Goal: Task Accomplishment & Management: Complete application form

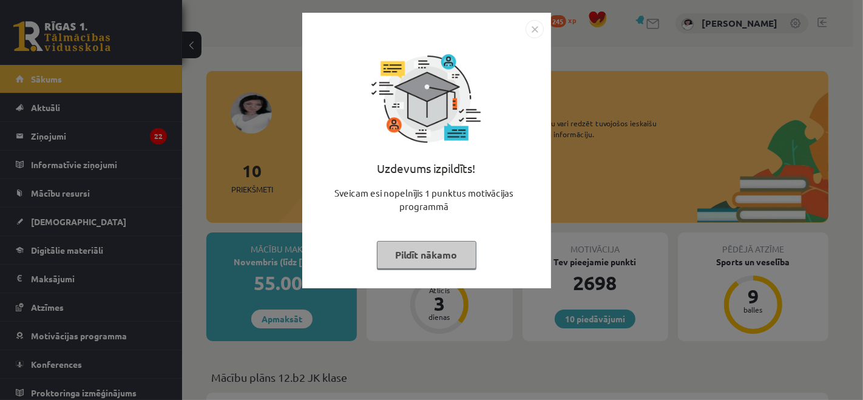
click at [387, 263] on button "Pildīt nākamo" at bounding box center [427, 255] width 100 height 28
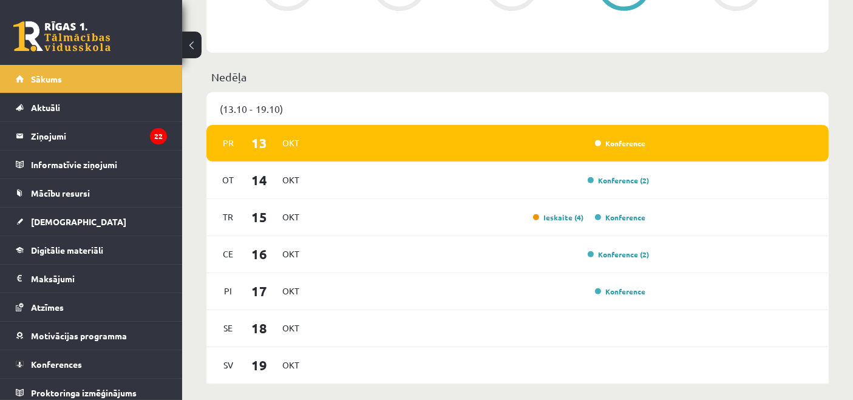
scroll to position [674, 0]
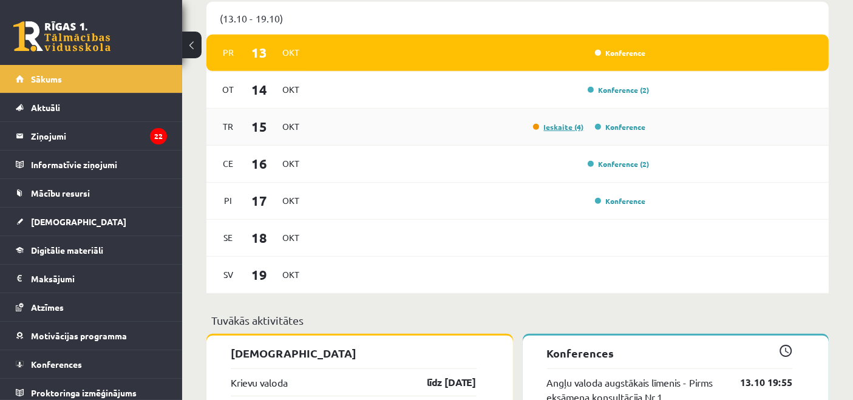
click at [579, 127] on link "Ieskaite (4)" at bounding box center [558, 127] width 51 height 10
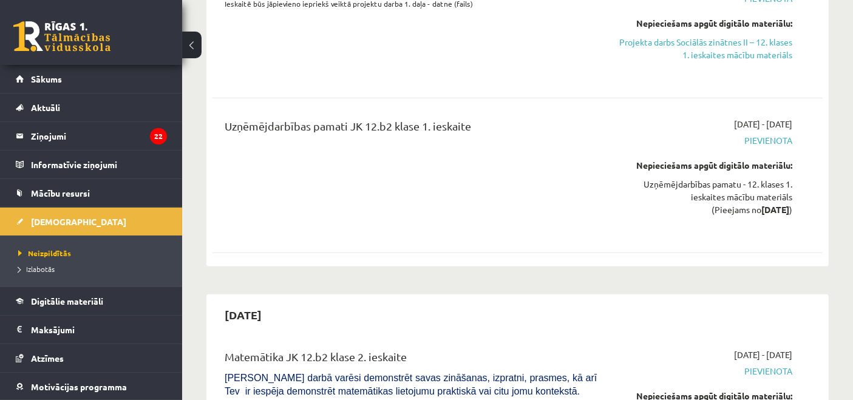
scroll to position [1236, 0]
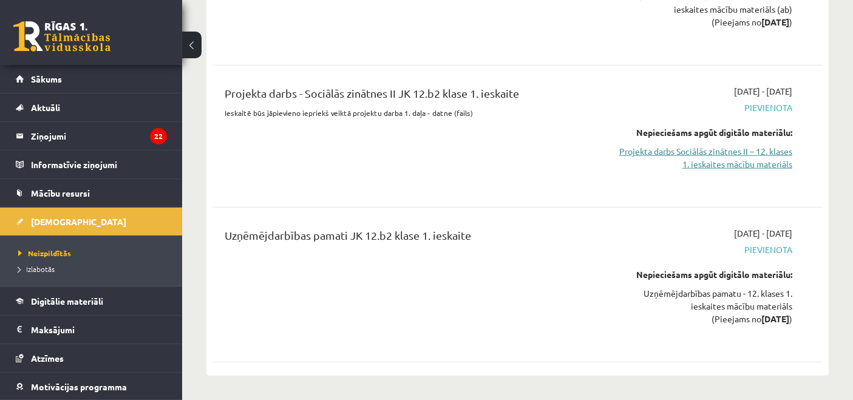
click at [697, 145] on link "Projekta darbs Sociālās zinātnes II – 12. klases 1. ieskaites mācību materiāls" at bounding box center [703, 157] width 177 height 25
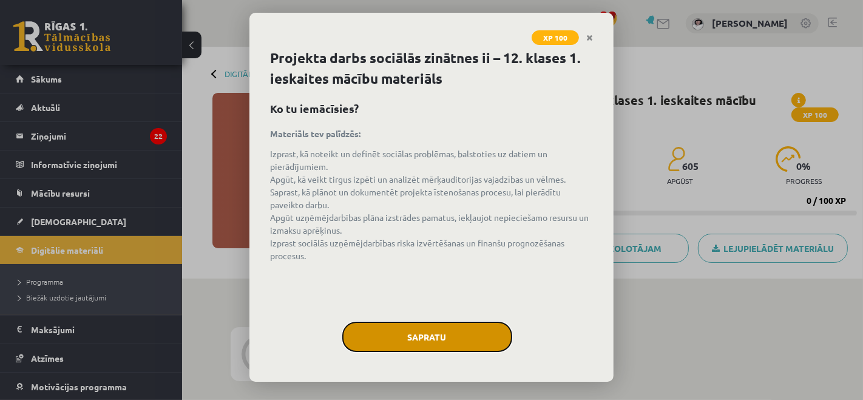
click at [431, 343] on button "Sapratu" at bounding box center [427, 337] width 170 height 30
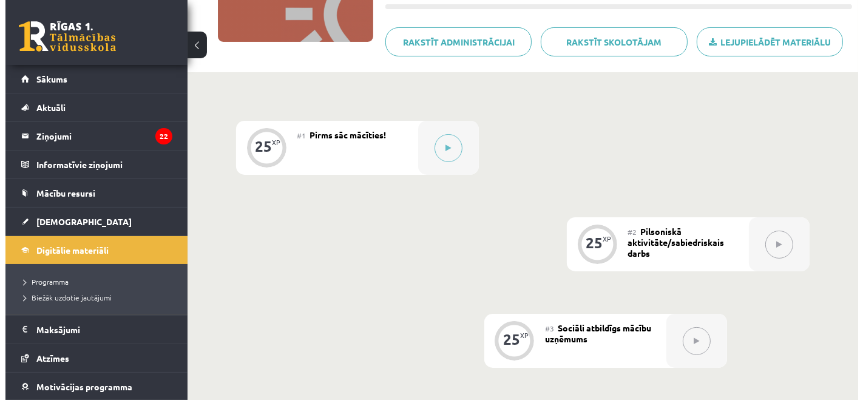
scroll to position [225, 0]
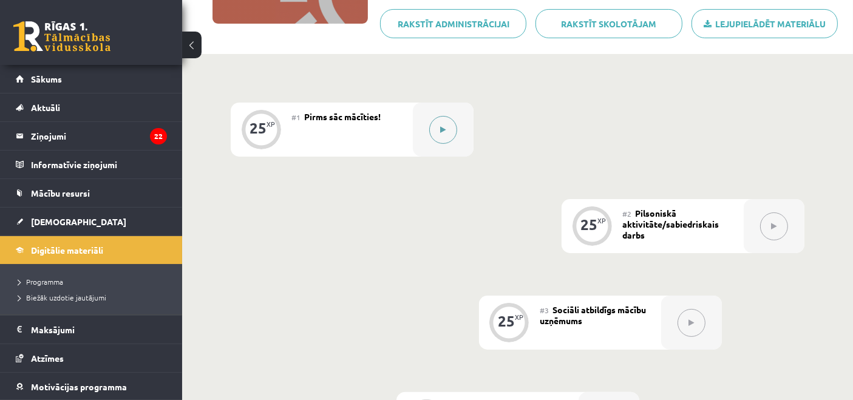
click at [448, 138] on button at bounding box center [443, 130] width 28 height 28
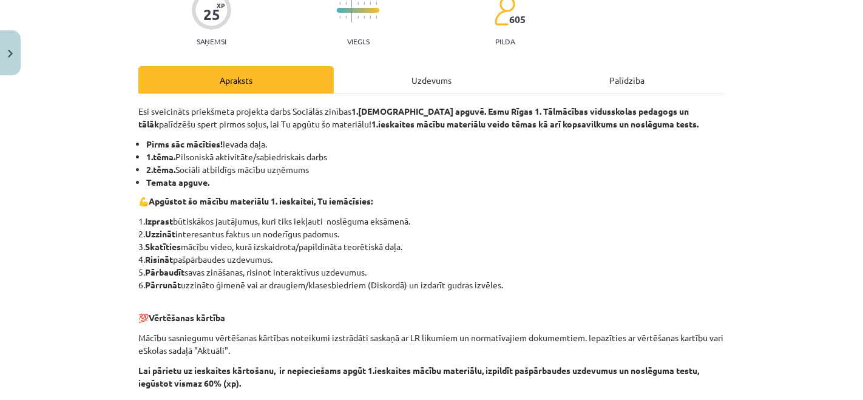
scroll to position [414, 0]
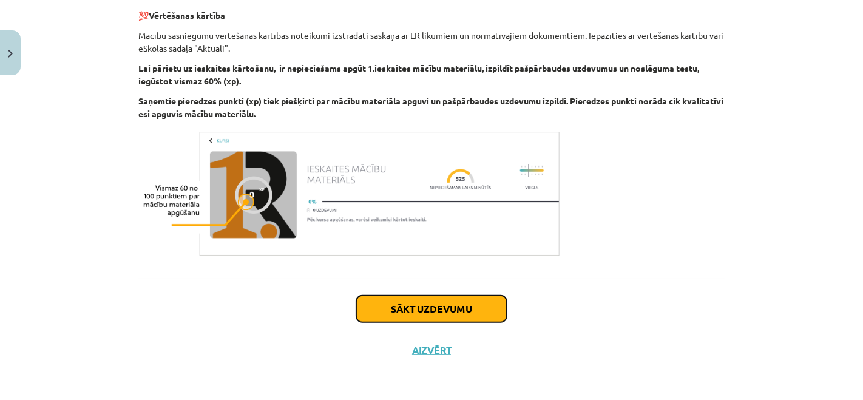
click at [489, 309] on button "Sākt uzdevumu" at bounding box center [431, 309] width 151 height 27
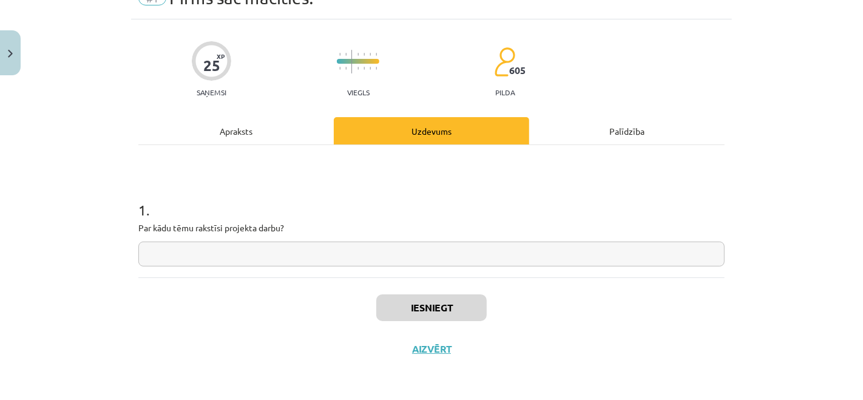
scroll to position [30, 0]
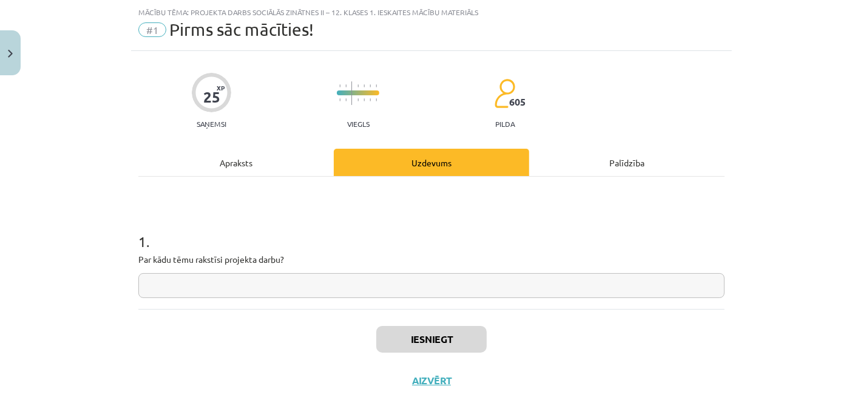
click at [461, 293] on input "text" at bounding box center [431, 285] width 586 height 25
click at [261, 163] on div "Apraksts" at bounding box center [235, 162] width 195 height 27
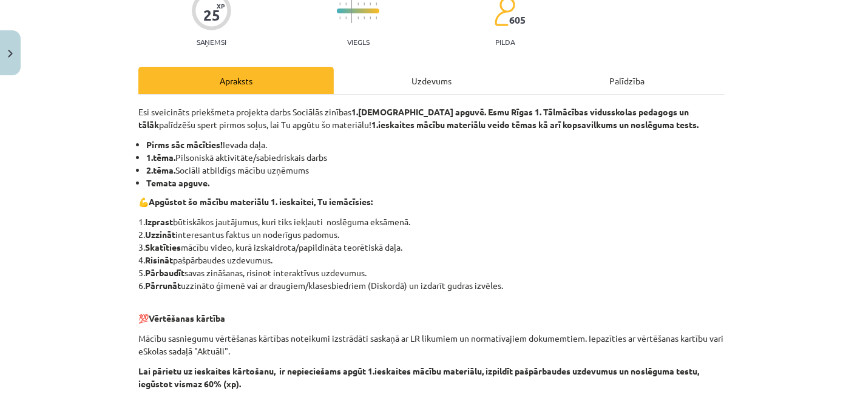
scroll to position [142, 0]
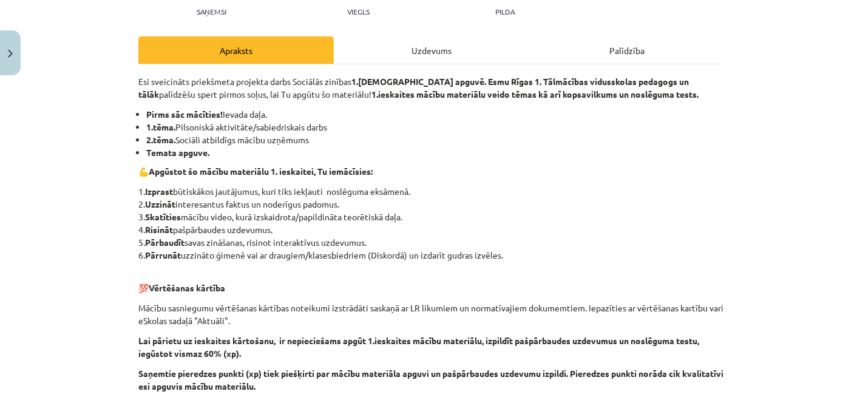
drag, startPoint x: 176, startPoint y: 127, endPoint x: 341, endPoint y: 124, distance: 165.1
click at [341, 124] on li "1.tēma. Pilsoniskā aktivitāte/sabiedriskais darbs" at bounding box center [435, 127] width 578 height 13
copy li "Pilsoniskā aktivitāte/sabiedriskais darbs"
click at [479, 47] on div "Uzdevums" at bounding box center [431, 49] width 195 height 27
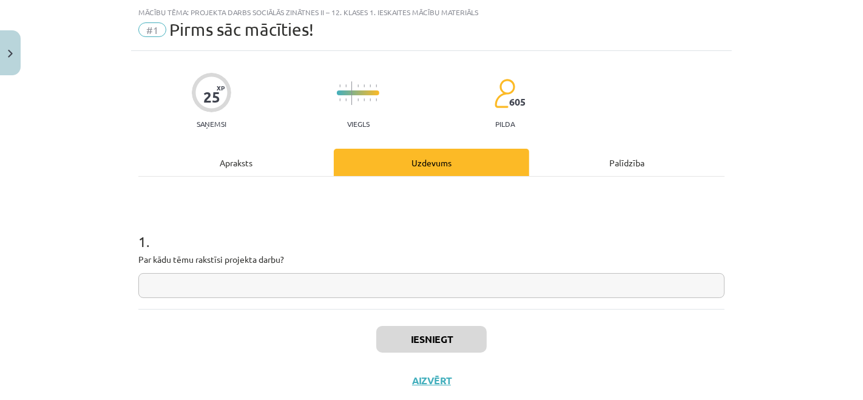
click at [450, 283] on input "text" at bounding box center [431, 285] width 586 height 25
paste input "**********"
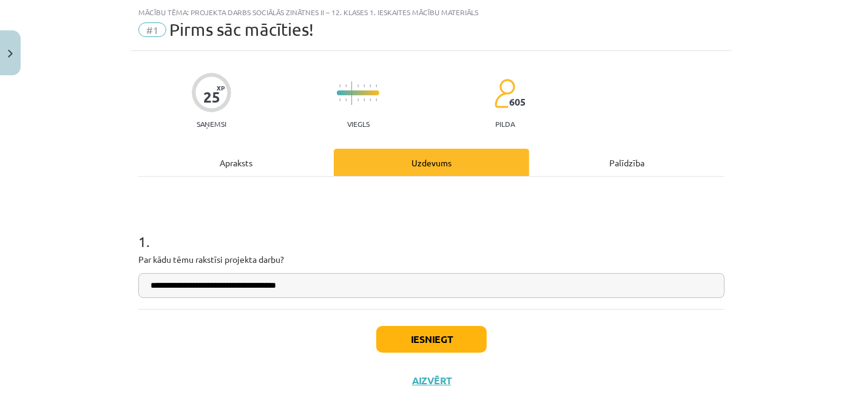
type input "**********"
click at [459, 344] on button "Iesniegt" at bounding box center [431, 339] width 110 height 27
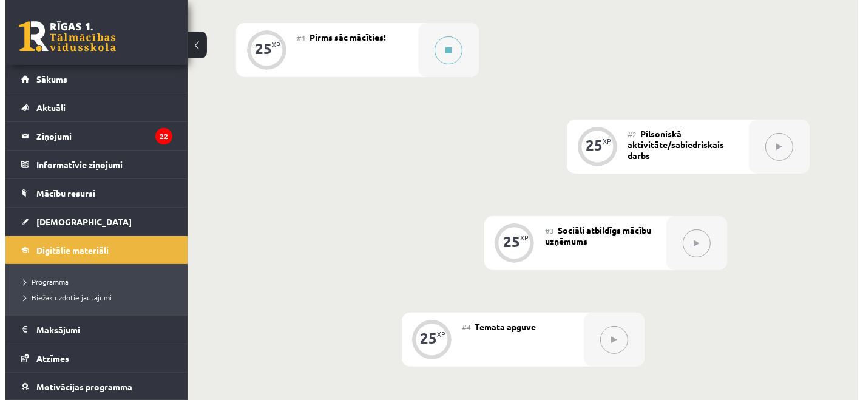
scroll to position [337, 0]
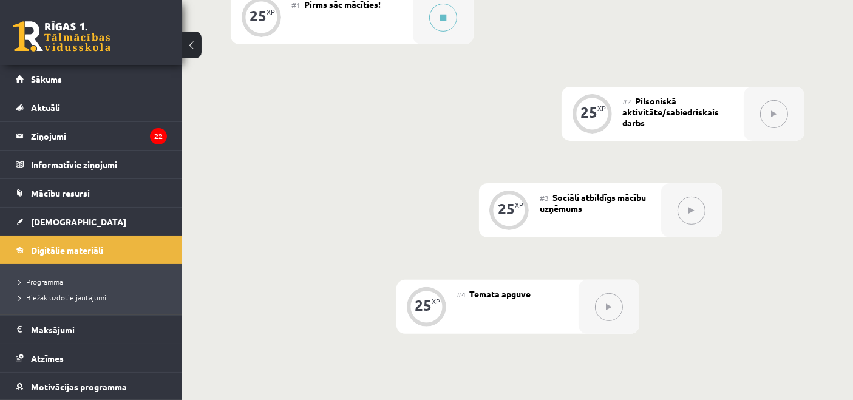
click at [777, 102] on button at bounding box center [774, 114] width 28 height 28
click at [773, 120] on button at bounding box center [774, 114] width 28 height 28
click at [452, 30] on div at bounding box center [443, 17] width 61 height 54
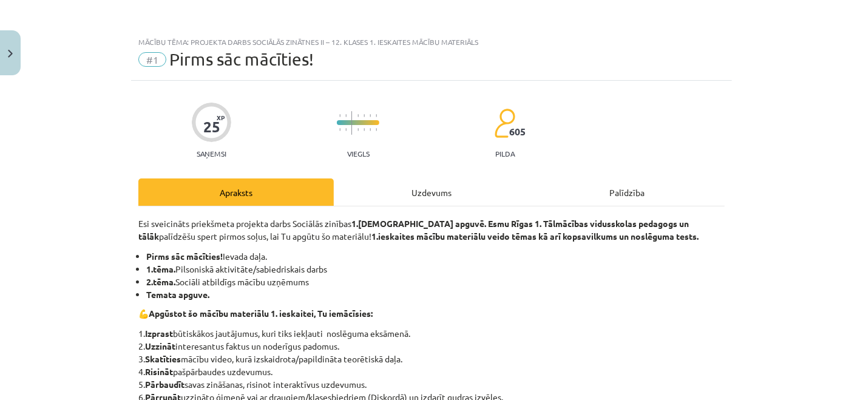
click at [462, 182] on div "Uzdevums" at bounding box center [431, 191] width 195 height 27
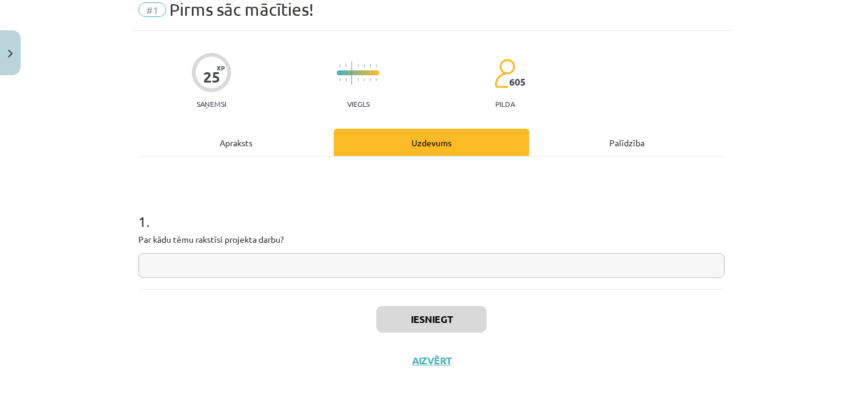
scroll to position [61, 0]
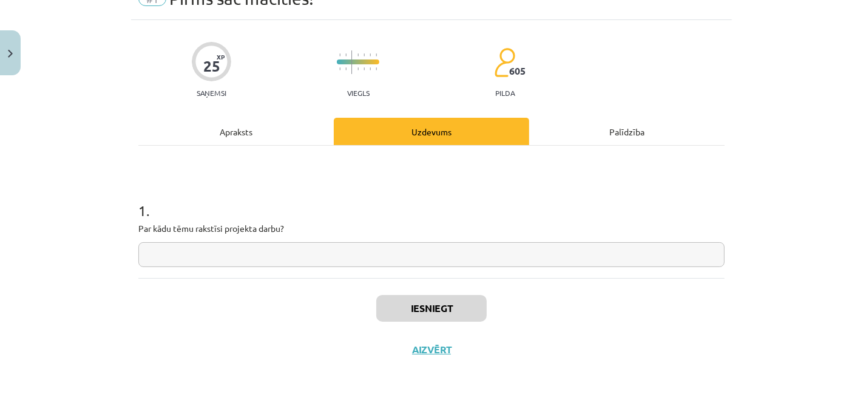
click at [456, 248] on input "text" at bounding box center [431, 254] width 586 height 25
paste input "**********"
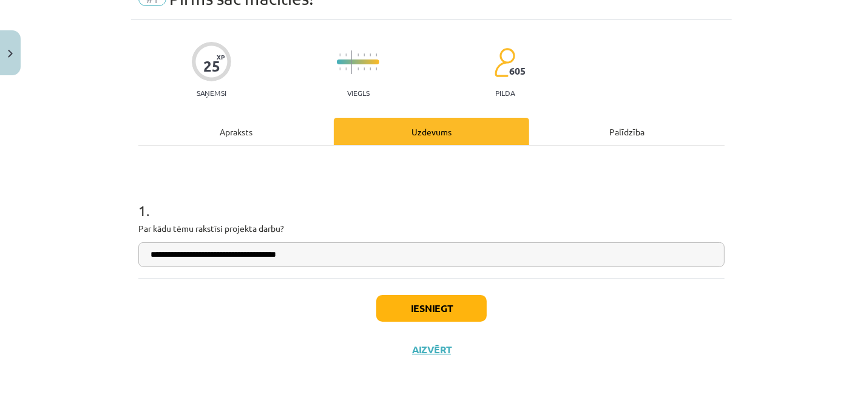
type input "**********"
click at [428, 302] on button "Iesniegt" at bounding box center [431, 308] width 110 height 27
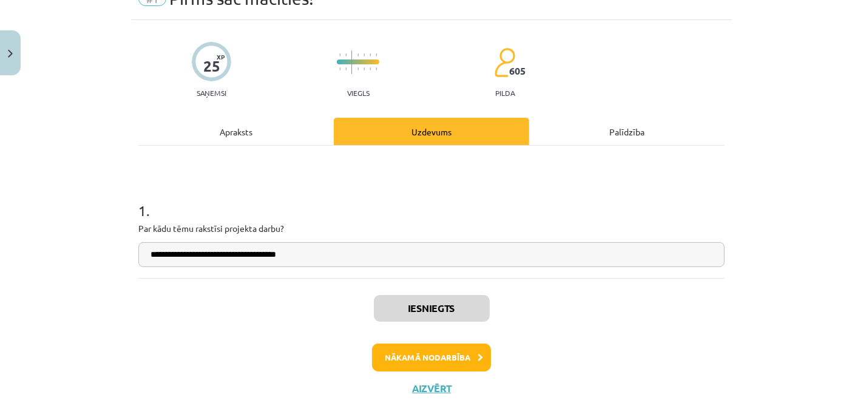
scroll to position [364, 0]
click at [404, 360] on button "Nākamā nodarbība" at bounding box center [431, 357] width 119 height 28
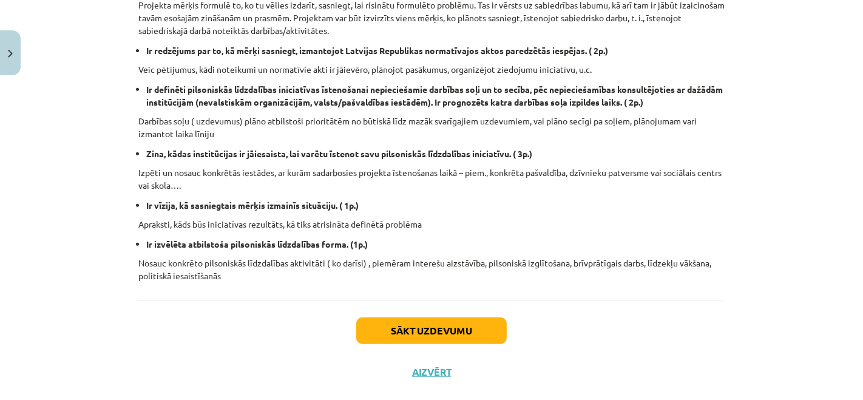
scroll to position [447, 0]
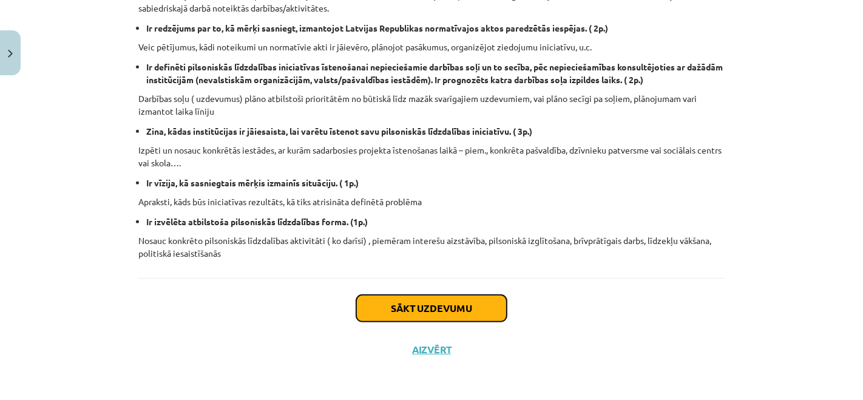
click at [370, 302] on button "Sākt uzdevumu" at bounding box center [431, 308] width 151 height 27
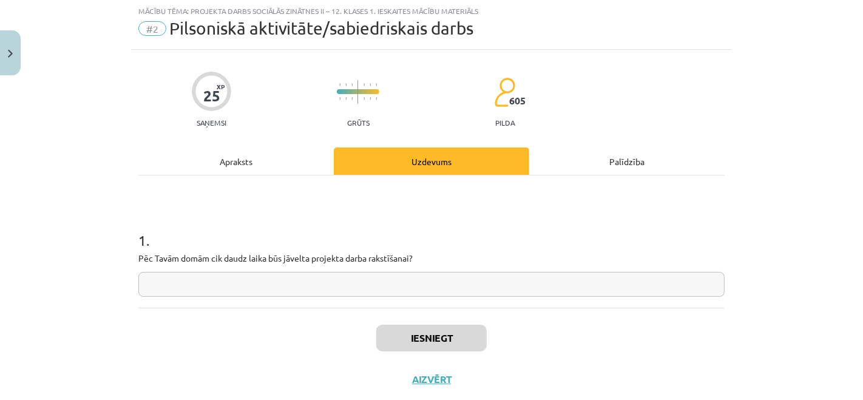
scroll to position [30, 0]
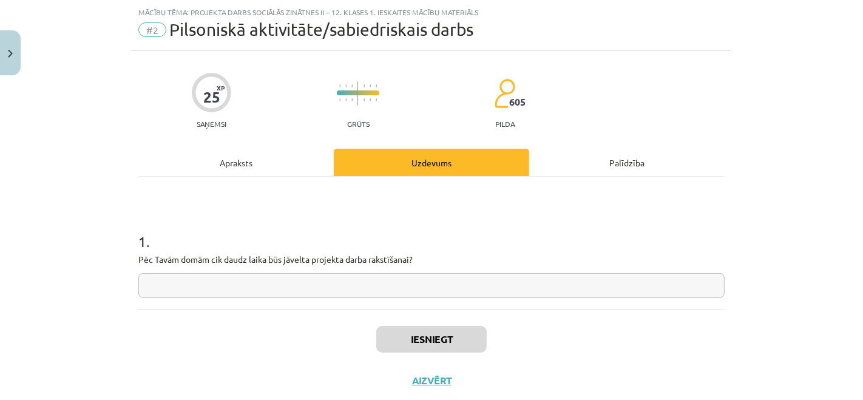
click at [374, 283] on input "text" at bounding box center [431, 285] width 586 height 25
type input "*******"
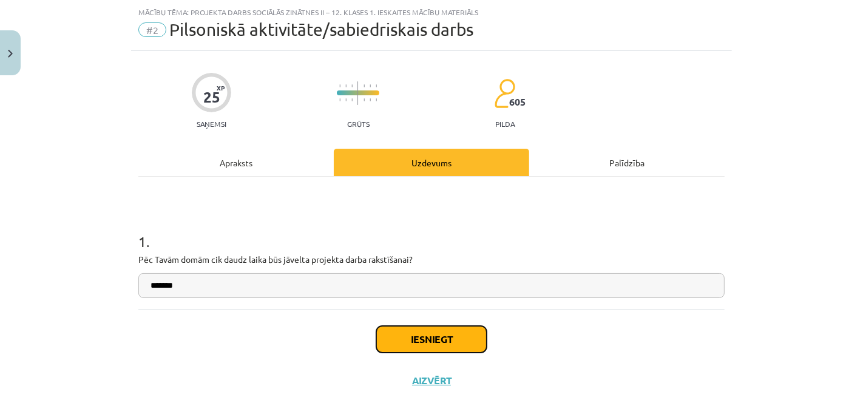
click at [415, 349] on button "Iesniegt" at bounding box center [431, 339] width 110 height 27
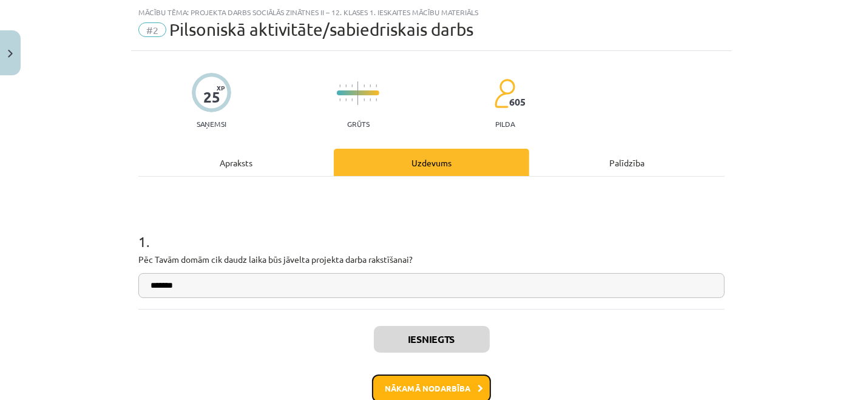
click at [426, 379] on button "Nākamā nodarbība" at bounding box center [431, 388] width 119 height 28
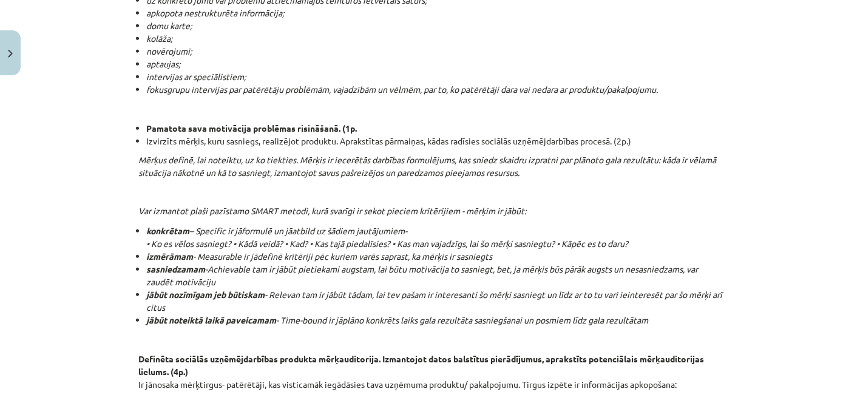
scroll to position [704, 0]
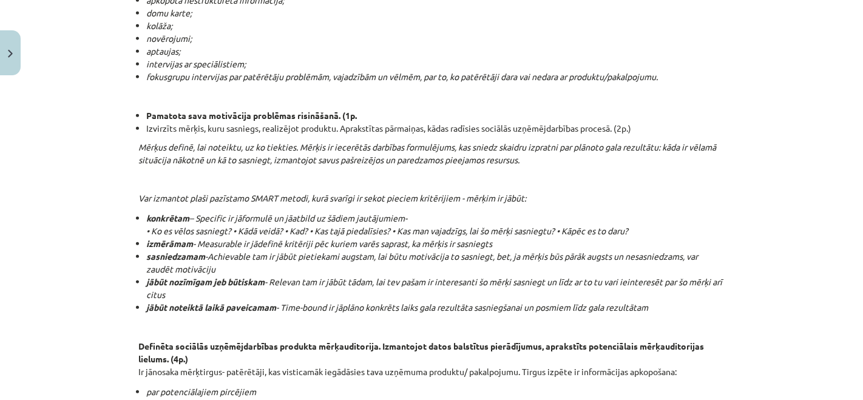
click at [806, 241] on div "Mācību tēma: Projekta darbs sociālās zinātnes ii – 12. klases 1. ieskaites mācī…" at bounding box center [431, 200] width 863 height 400
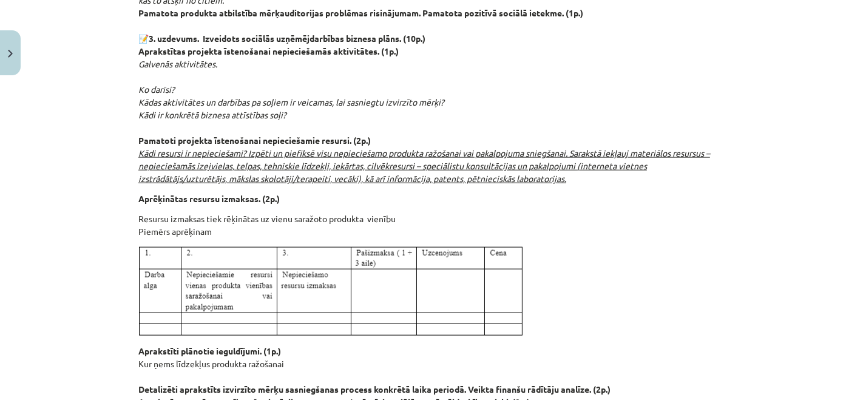
scroll to position [1442, 0]
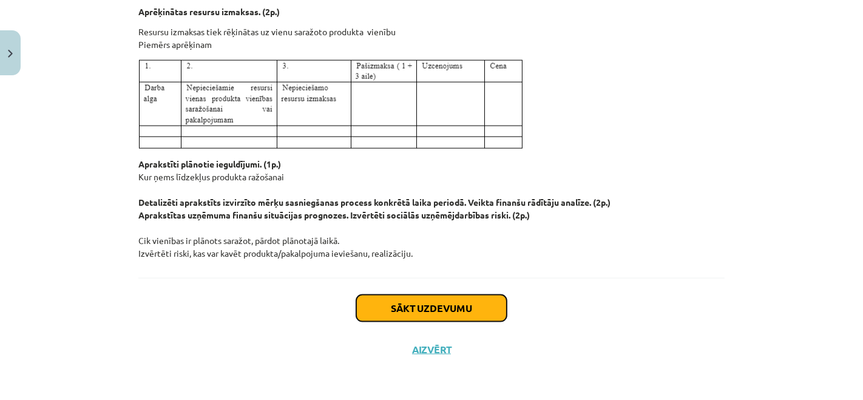
click at [397, 312] on button "Sākt uzdevumu" at bounding box center [431, 308] width 151 height 27
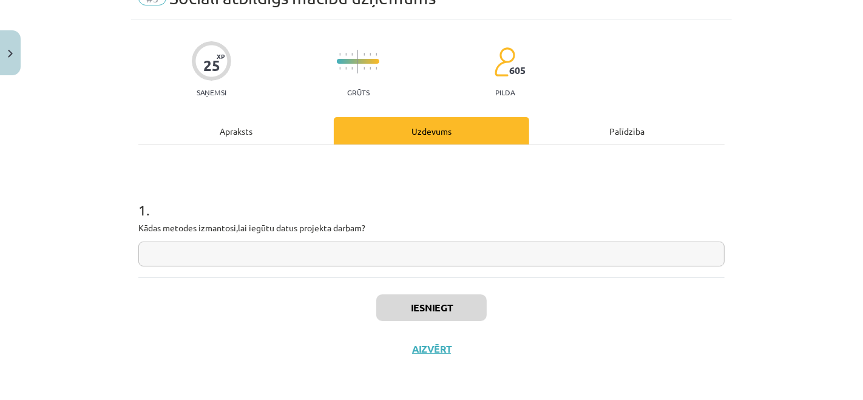
scroll to position [30, 0]
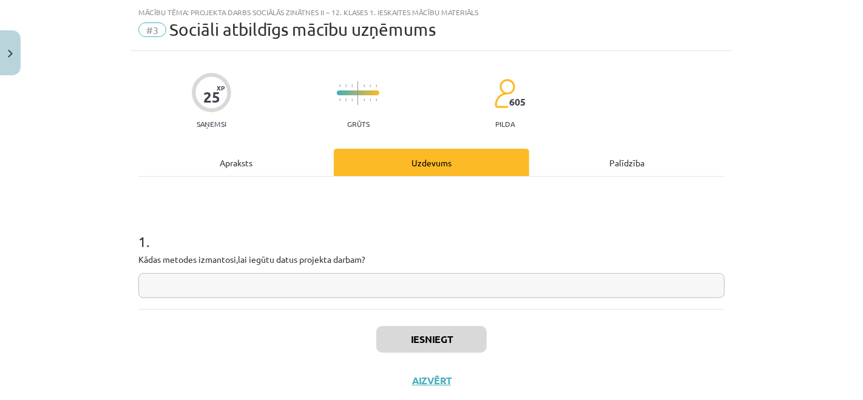
click at [360, 273] on input "text" at bounding box center [431, 285] width 586 height 25
click at [239, 161] on div "Apraksts" at bounding box center [235, 162] width 195 height 27
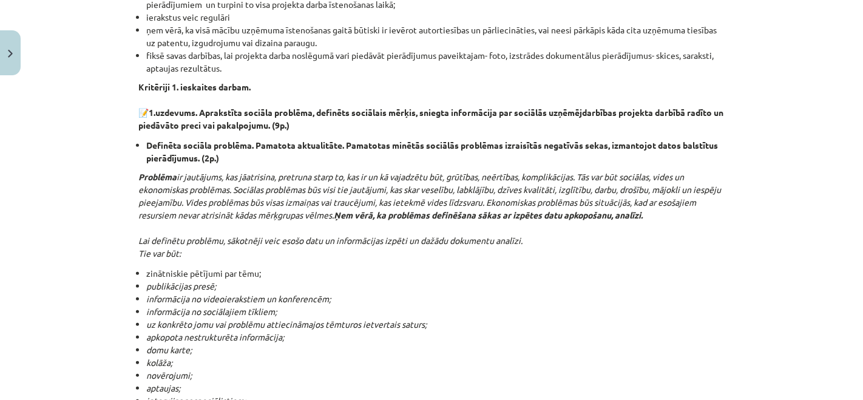
scroll to position [479, 0]
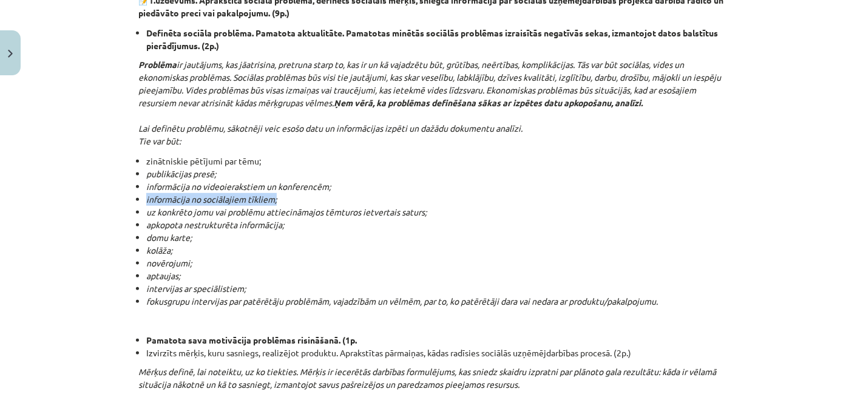
drag, startPoint x: 140, startPoint y: 197, endPoint x: 273, endPoint y: 195, distance: 132.9
click at [273, 195] on li "informācija no sociālajiem tīkliem;" at bounding box center [435, 199] width 578 height 13
copy em "informācija no sociālajiem tīkliem;"
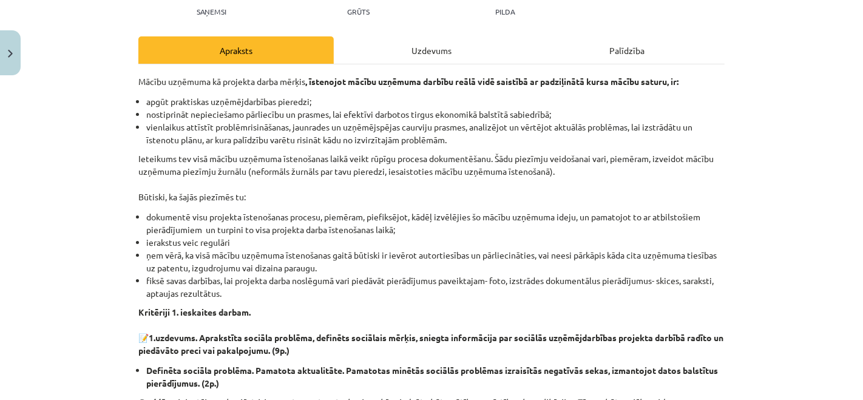
click at [411, 44] on div "Uzdevums" at bounding box center [431, 49] width 195 height 27
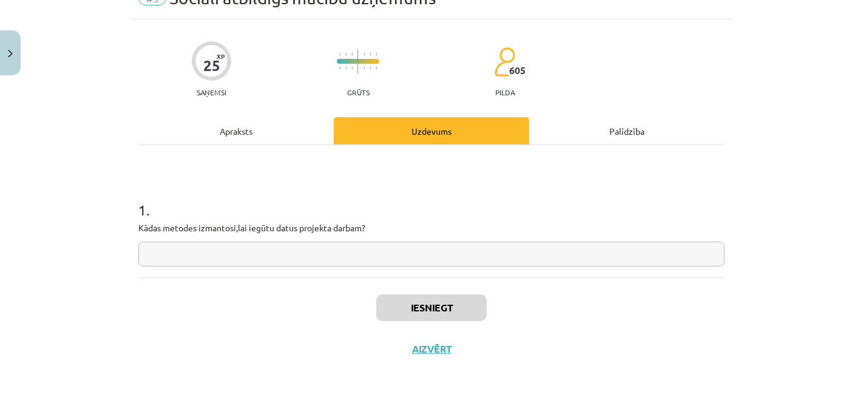
scroll to position [30, 0]
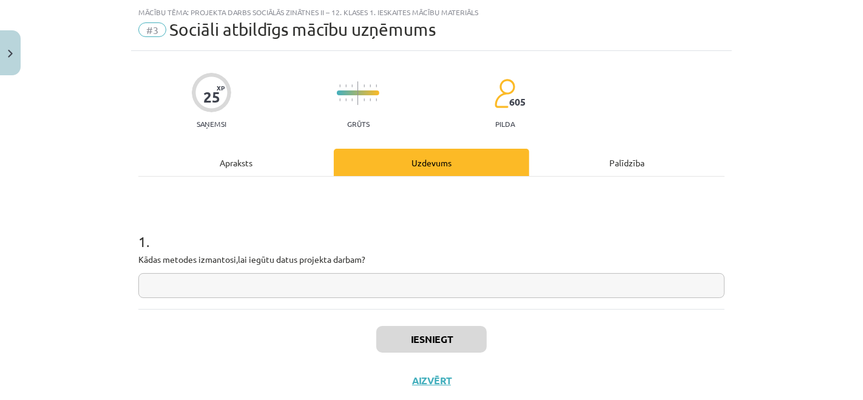
click at [299, 291] on input "text" at bounding box center [431, 285] width 586 height 25
paste input "**********"
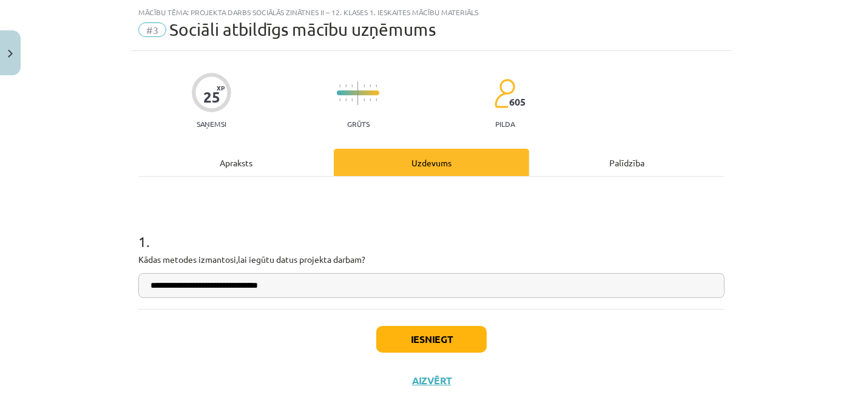
type input "**********"
click at [234, 152] on div "Apraksts" at bounding box center [235, 162] width 195 height 27
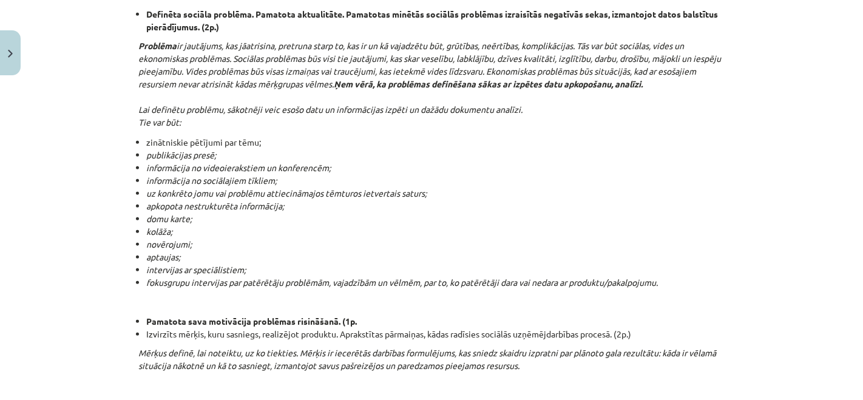
scroll to position [479, 0]
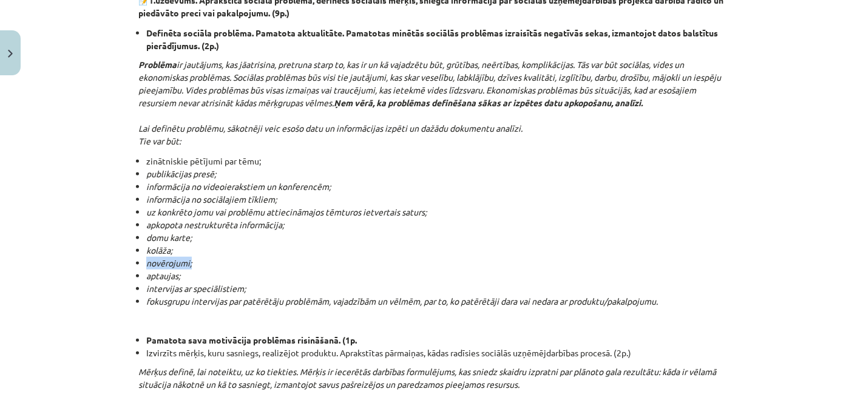
drag, startPoint x: 141, startPoint y: 263, endPoint x: 186, endPoint y: 262, distance: 44.3
click at [186, 262] on em "novērojumi;" at bounding box center [169, 262] width 46 height 11
click at [206, 257] on li "novērojumi;" at bounding box center [435, 263] width 578 height 13
drag, startPoint x: 140, startPoint y: 262, endPoint x: 194, endPoint y: 273, distance: 55.1
click at [194, 273] on ul "zinātniskie pētījumi par tēmu; publikācijas presē; informācija no videoieraksti…" at bounding box center [431, 231] width 586 height 153
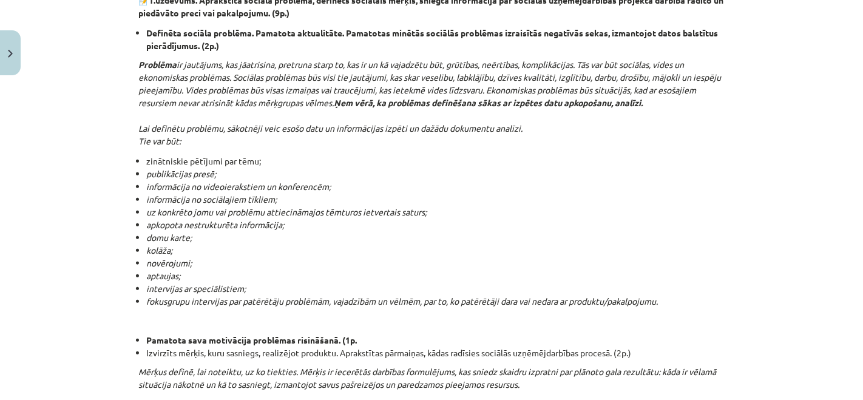
copy ul "novērojumi; aptaujas;"
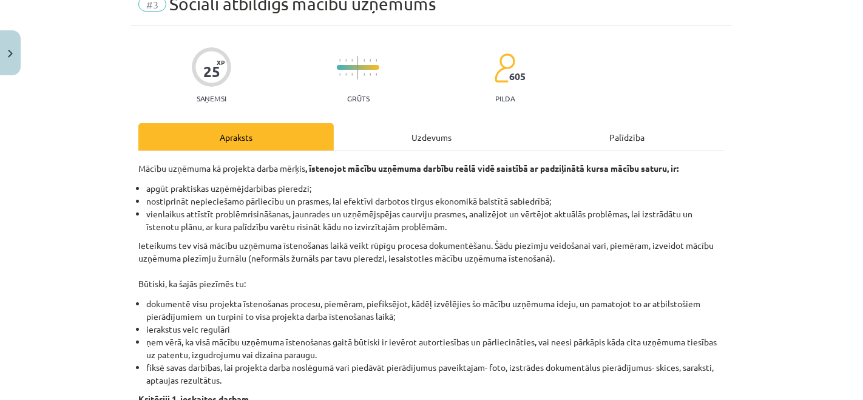
scroll to position [0, 0]
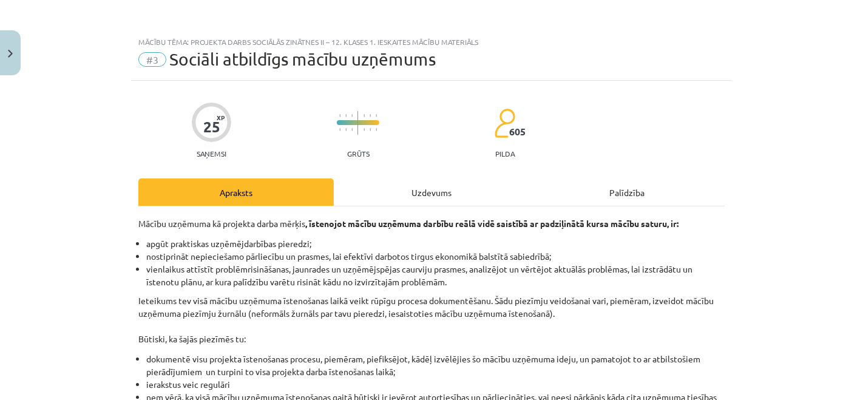
click at [425, 181] on div "Uzdevums" at bounding box center [431, 191] width 195 height 27
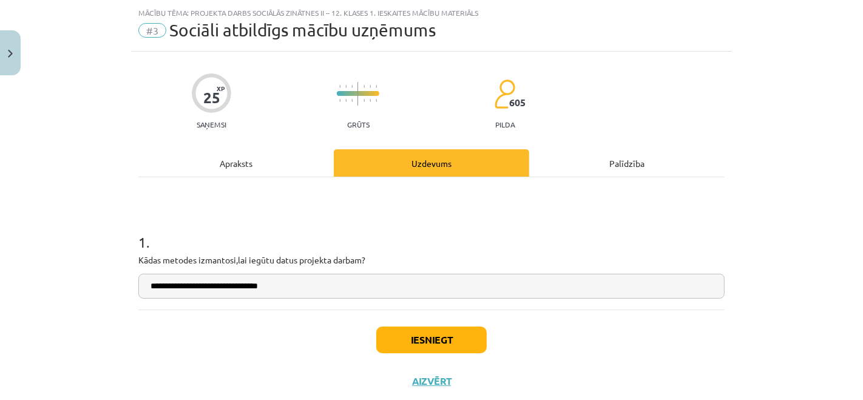
scroll to position [30, 0]
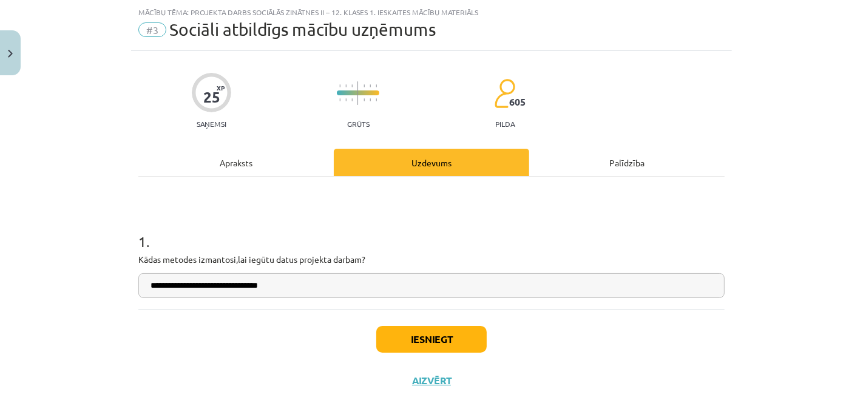
click at [392, 285] on input "**********" at bounding box center [431, 285] width 586 height 25
paste input "**********"
click at [319, 282] on input "**********" at bounding box center [431, 285] width 586 height 25
click at [272, 283] on input "**********" at bounding box center [431, 285] width 586 height 25
click at [374, 294] on input "**********" at bounding box center [431, 285] width 586 height 25
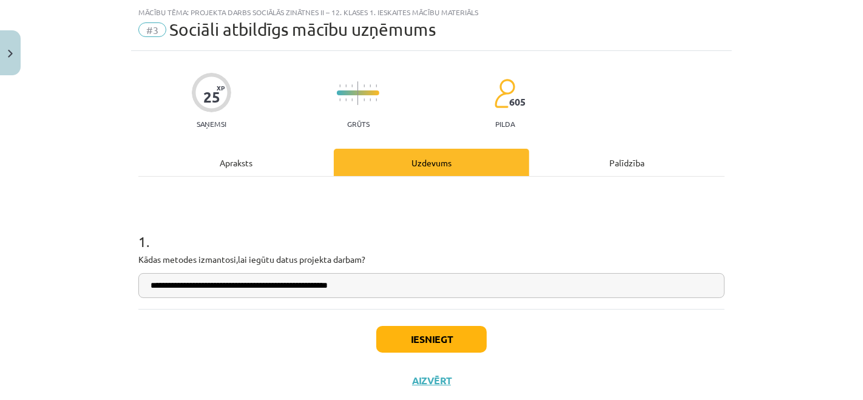
type input "**********"
click at [398, 328] on button "Iesniegt" at bounding box center [431, 339] width 110 height 27
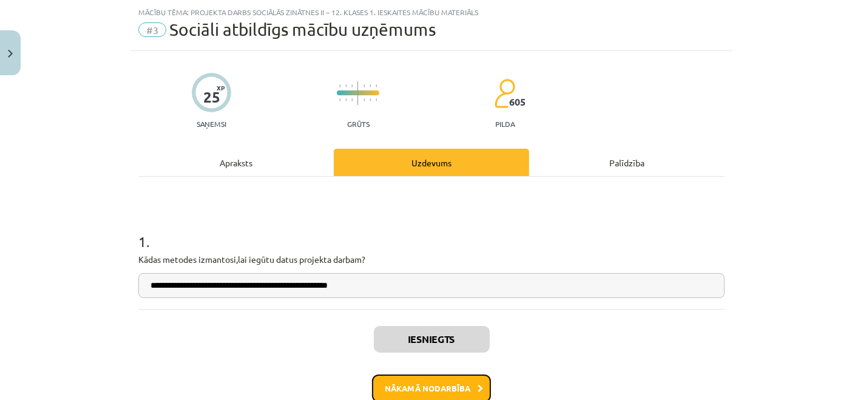
click at [414, 384] on button "Nākamā nodarbība" at bounding box center [431, 388] width 119 height 28
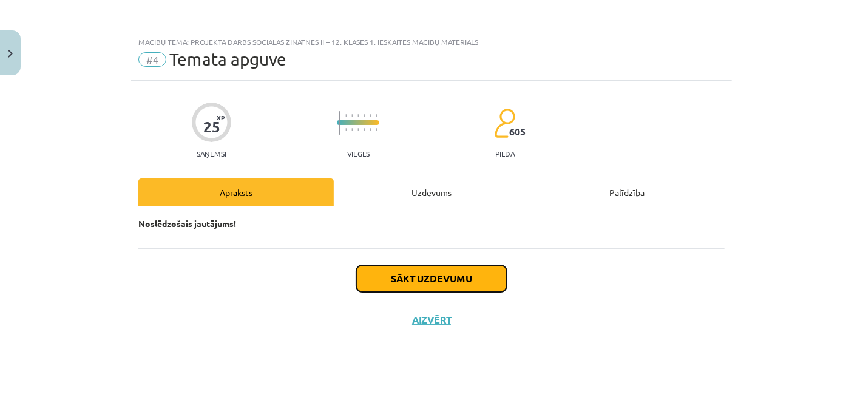
click at [413, 276] on button "Sākt uzdevumu" at bounding box center [431, 278] width 151 height 27
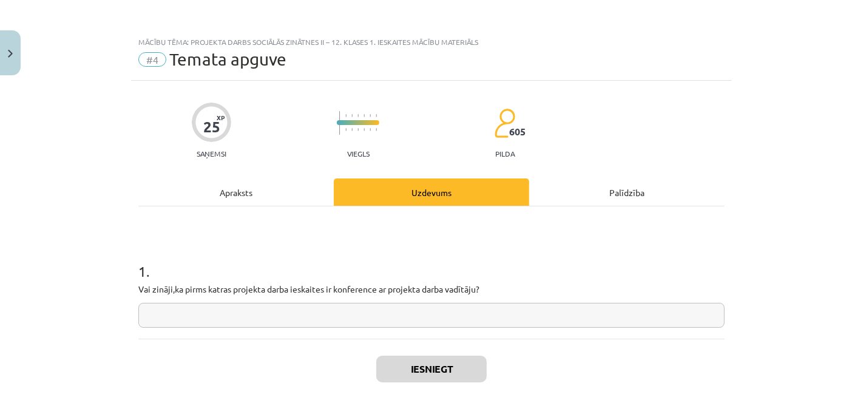
scroll to position [61, 0]
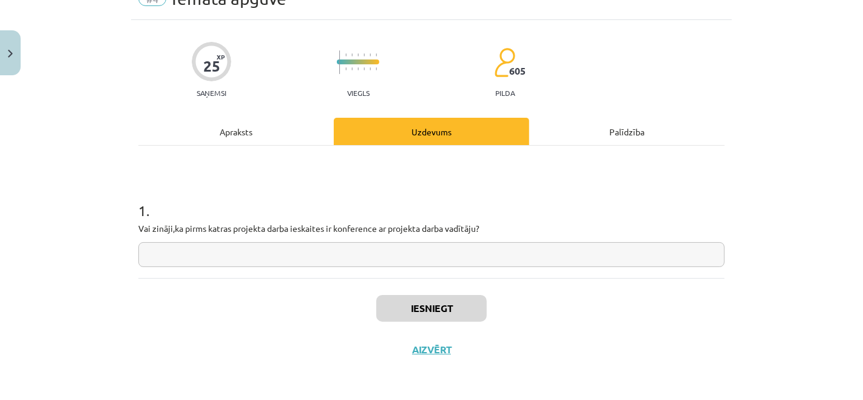
click at [444, 255] on input "text" at bounding box center [431, 254] width 586 height 25
type input "**"
click at [435, 307] on button "Iesniegt" at bounding box center [431, 308] width 110 height 27
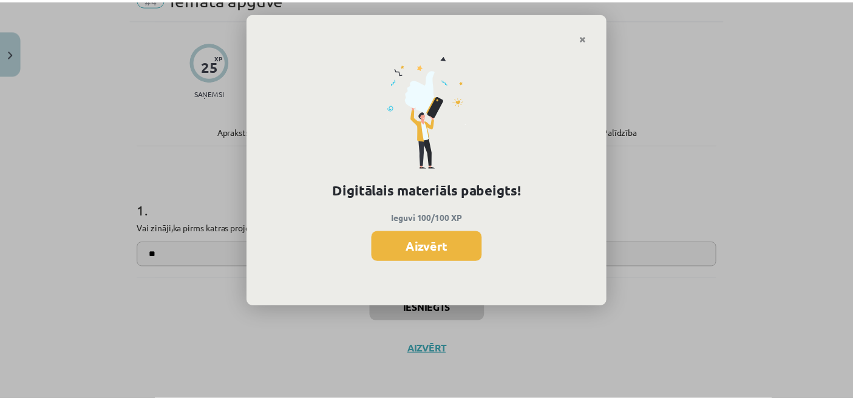
scroll to position [337, 0]
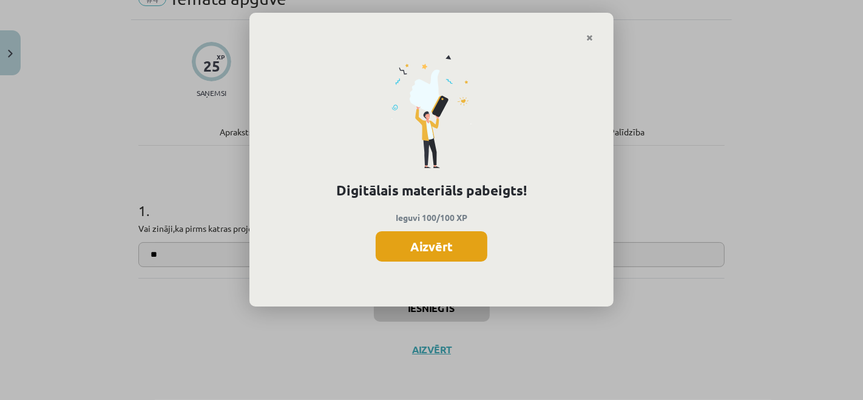
click at [468, 249] on button "Aizvērt" at bounding box center [432, 246] width 112 height 30
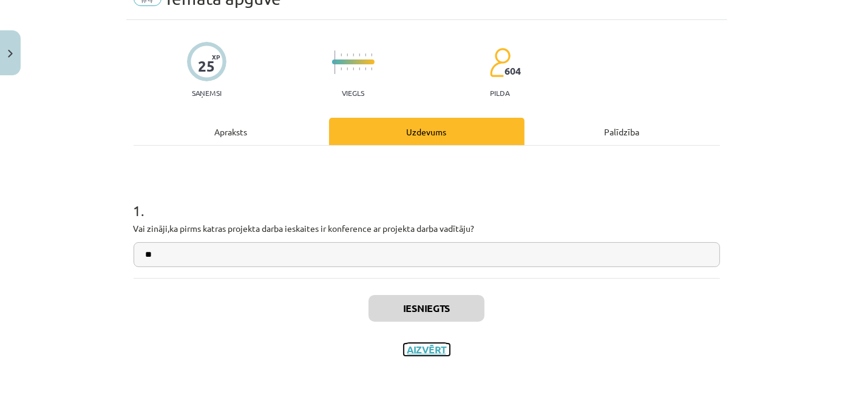
click at [438, 350] on button "Aizvērt" at bounding box center [427, 349] width 46 height 12
